Goal: Task Accomplishment & Management: Complete application form

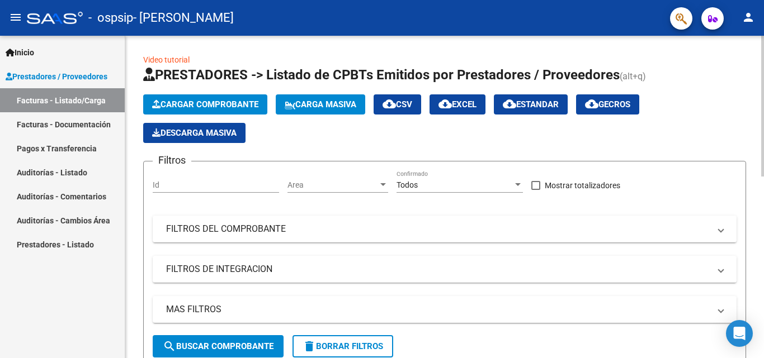
click at [164, 107] on span "Cargar Comprobante" at bounding box center [205, 105] width 106 height 10
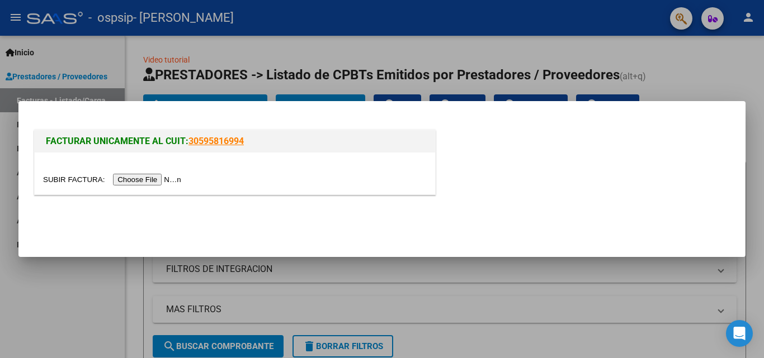
click at [160, 179] on input "file" at bounding box center [113, 180] width 141 height 12
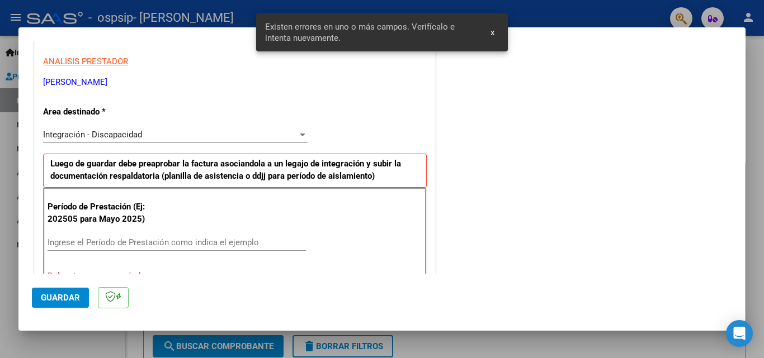
scroll to position [252, 0]
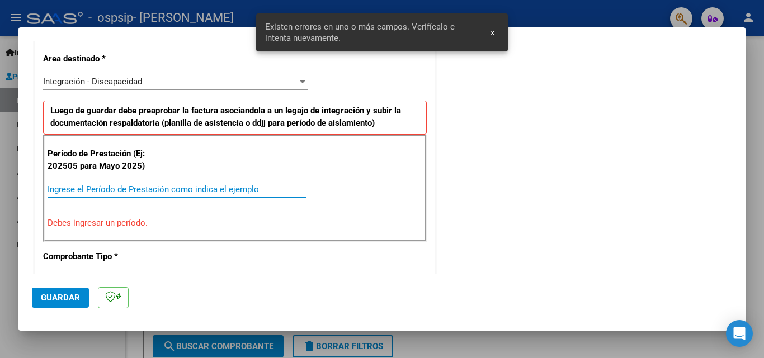
click at [272, 191] on input "Ingrese el Período de Prestación como indica el ejemplo" at bounding box center [177, 189] width 258 height 10
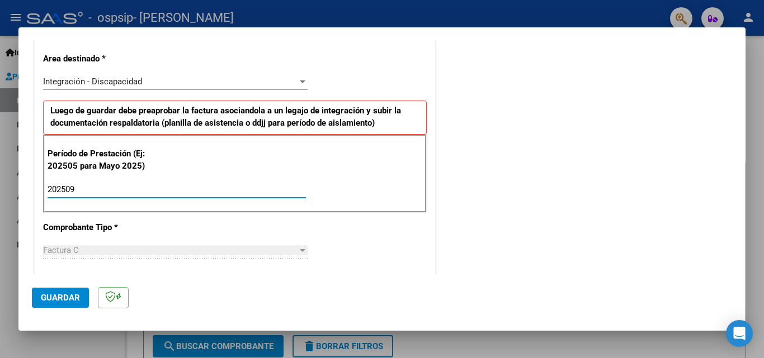
type input "202509"
click at [74, 299] on span "Guardar" at bounding box center [60, 298] width 39 height 10
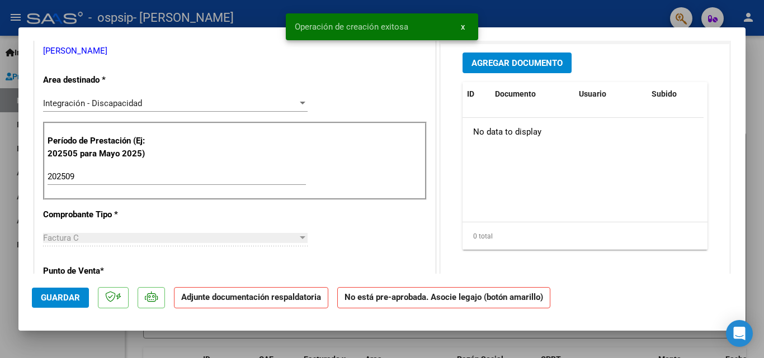
scroll to position [0, 0]
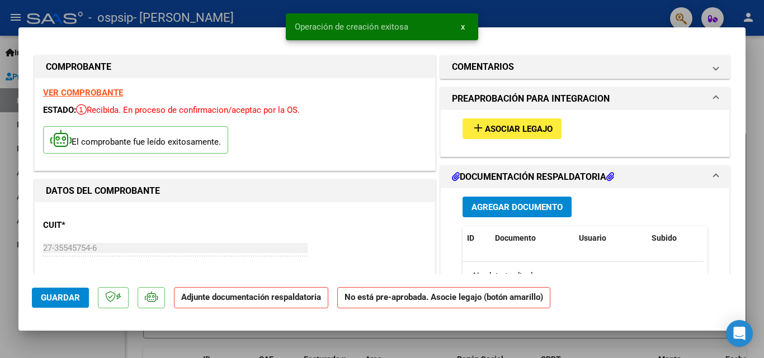
click at [727, 114] on mat-dialog-content "COMPROBANTE VER COMPROBANTE ESTADO: Recibida. En proceso de confirmacion/acepta…" at bounding box center [381, 157] width 727 height 233
click at [500, 205] on span "Agregar Documento" at bounding box center [516, 207] width 91 height 10
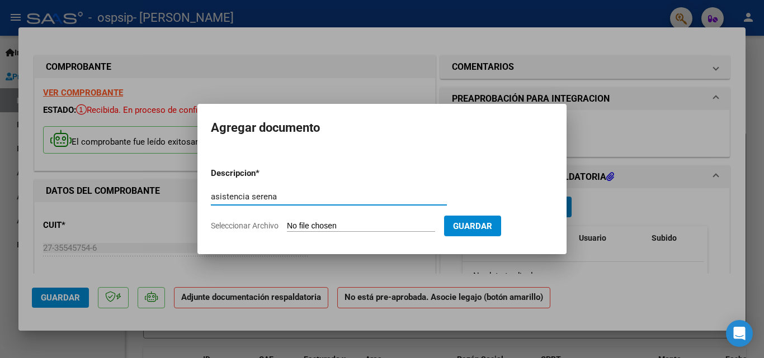
type input "asistencia serena"
click at [327, 220] on form "Descripcion * asistencia serena Escriba aquí una descripcion Seleccionar Archiv…" at bounding box center [382, 200] width 342 height 82
click at [327, 223] on input "Seleccionar Archivo" at bounding box center [361, 226] width 148 height 11
type input "C:\fakepath\sere módulo [DATE].pdf"
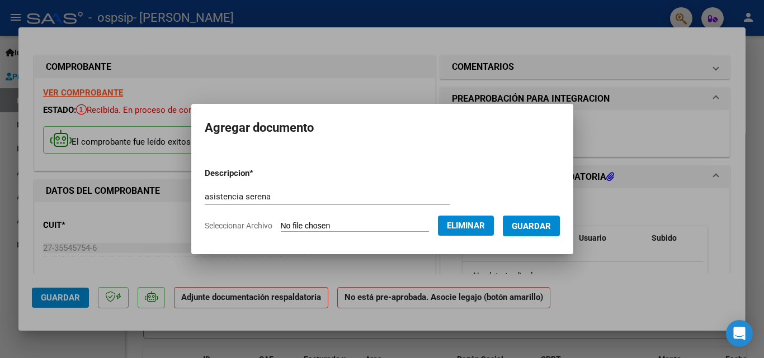
click at [528, 227] on span "Guardar" at bounding box center [531, 226] width 39 height 10
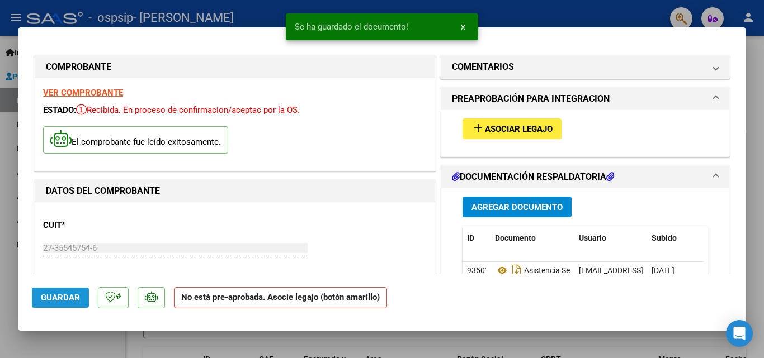
click at [59, 300] on span "Guardar" at bounding box center [60, 298] width 39 height 10
click at [490, 15] on div "Operación de edición exitosa x" at bounding box center [381, 27] width 219 height 54
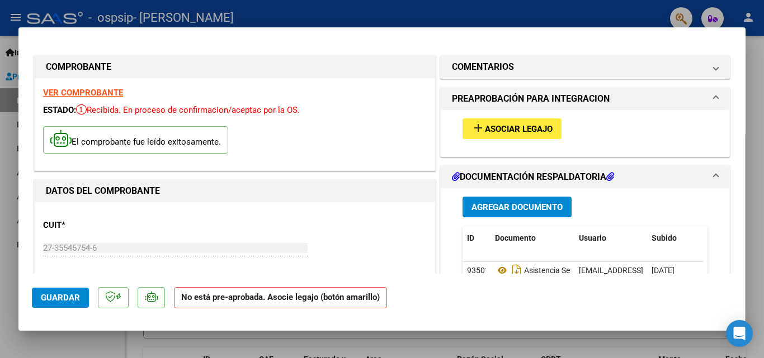
click at [490, 15] on div at bounding box center [382, 179] width 764 height 358
